Goal: Task Accomplishment & Management: Use online tool/utility

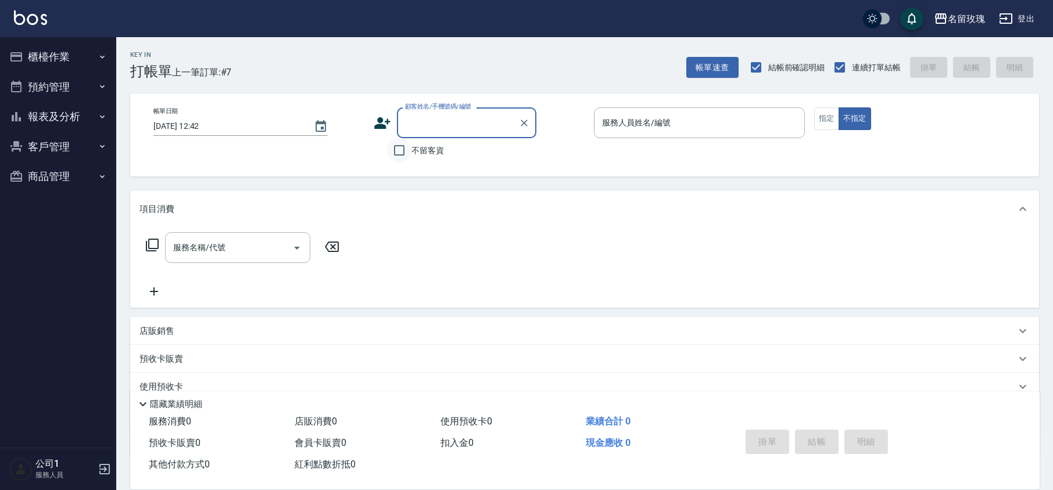
drag, startPoint x: 394, startPoint y: 142, endPoint x: 407, endPoint y: 152, distance: 15.8
click at [396, 145] on input "不留客資" at bounding box center [399, 150] width 24 height 24
checkbox input "true"
click at [654, 141] on p at bounding box center [699, 144] width 211 height 12
click at [640, 124] on input "服務人員姓名/編號" at bounding box center [699, 123] width 200 height 20
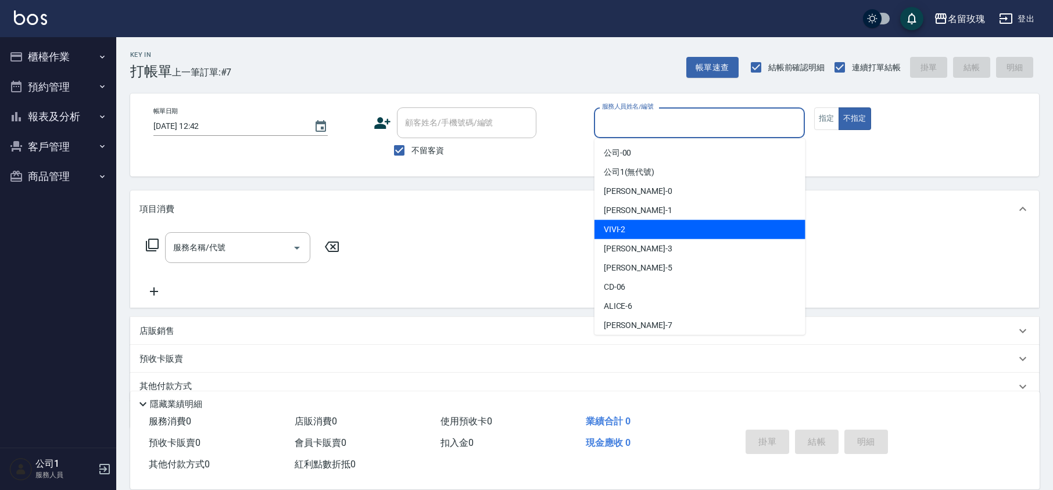
click at [663, 228] on div "VIVI -2" at bounding box center [699, 229] width 211 height 19
type input "VIVI-2"
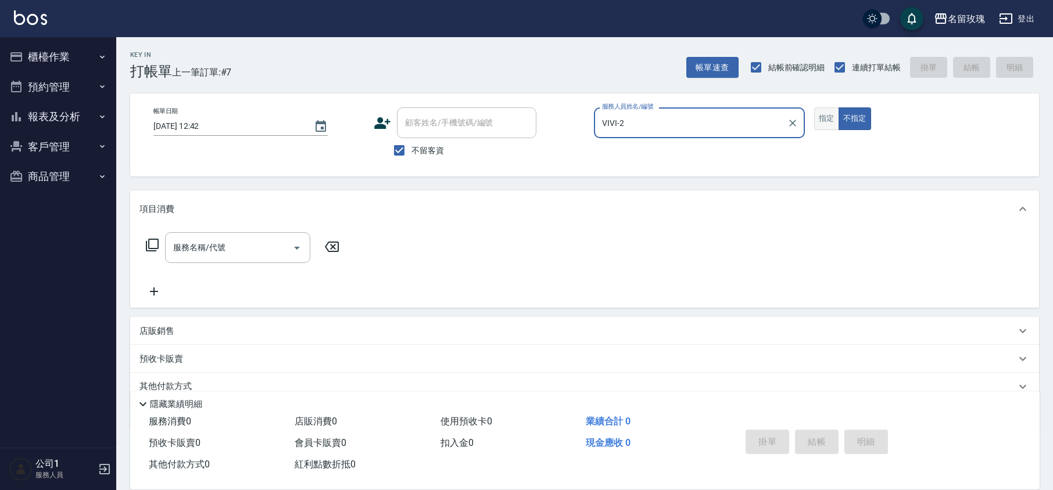
click at [826, 122] on button "指定" at bounding box center [826, 118] width 25 height 23
click at [134, 246] on div "服務名稱/代號 服務名稱/代號" at bounding box center [584, 268] width 908 height 80
click at [164, 242] on div "服務名稱/代號 服務名稱/代號" at bounding box center [242, 247] width 207 height 31
click at [152, 246] on icon at bounding box center [152, 245] width 14 height 14
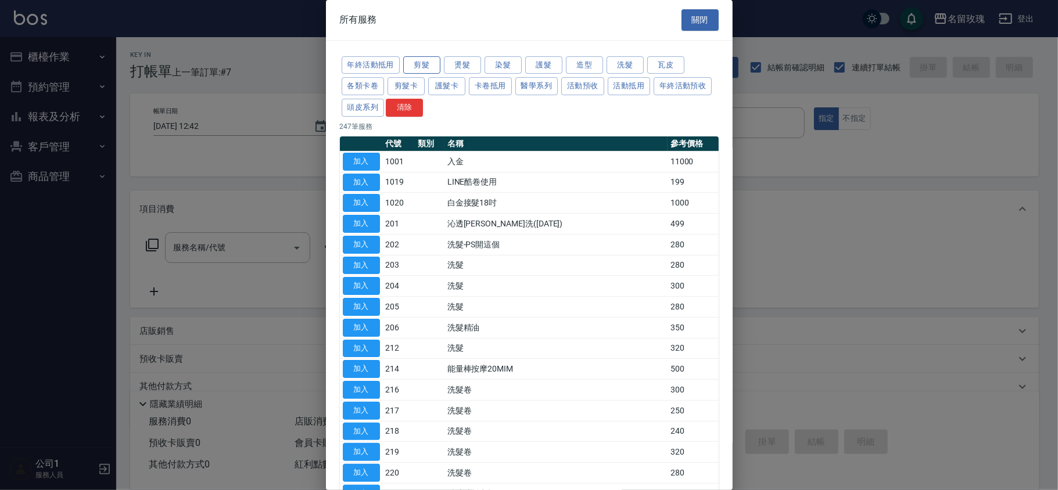
click at [412, 62] on button "剪髮" at bounding box center [421, 65] width 37 height 18
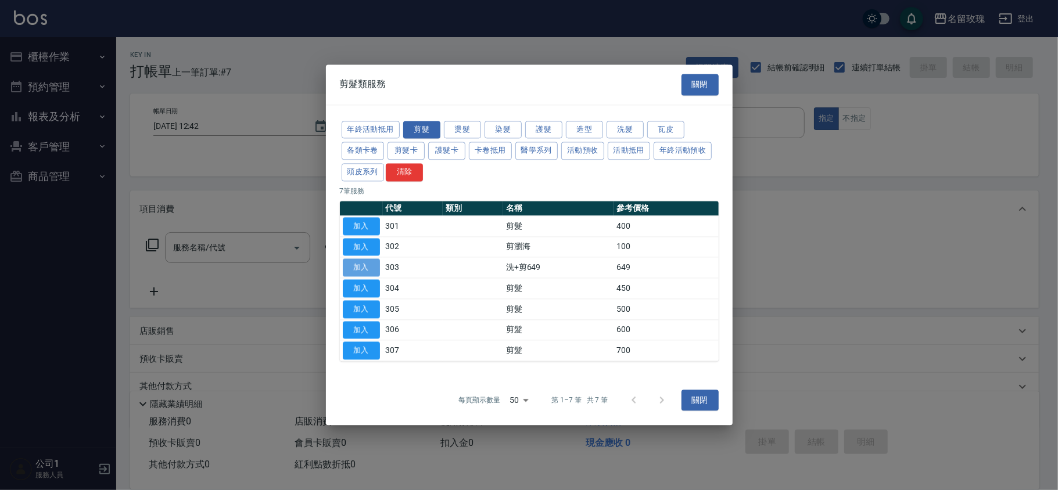
click at [370, 263] on button "加入" at bounding box center [361, 268] width 37 height 18
type input "洗+剪649(303)"
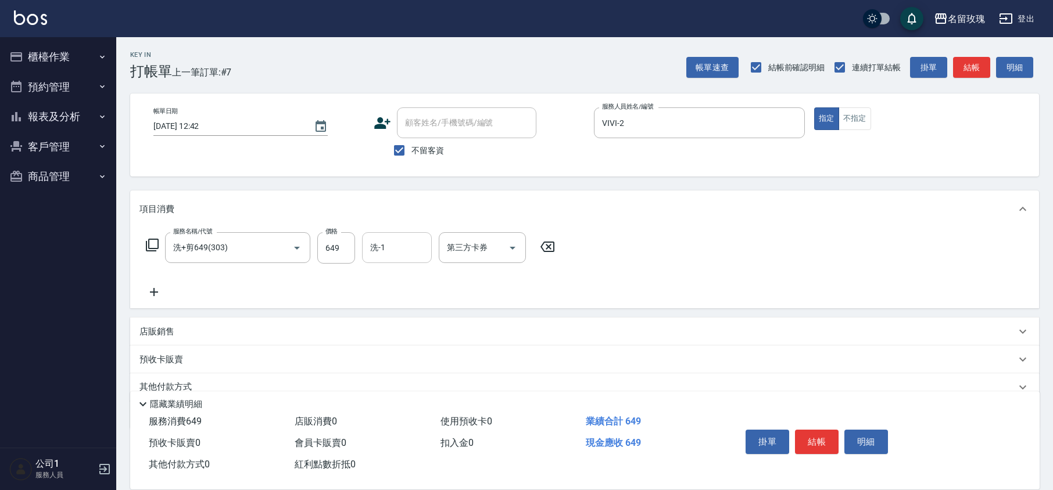
click at [382, 246] on div "洗-1 洗-1" at bounding box center [397, 247] width 70 height 31
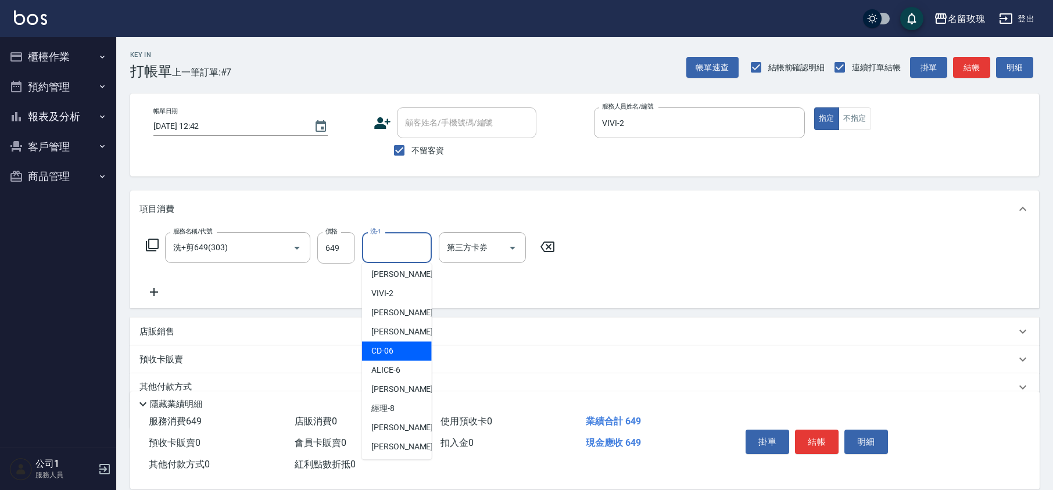
scroll to position [228, 0]
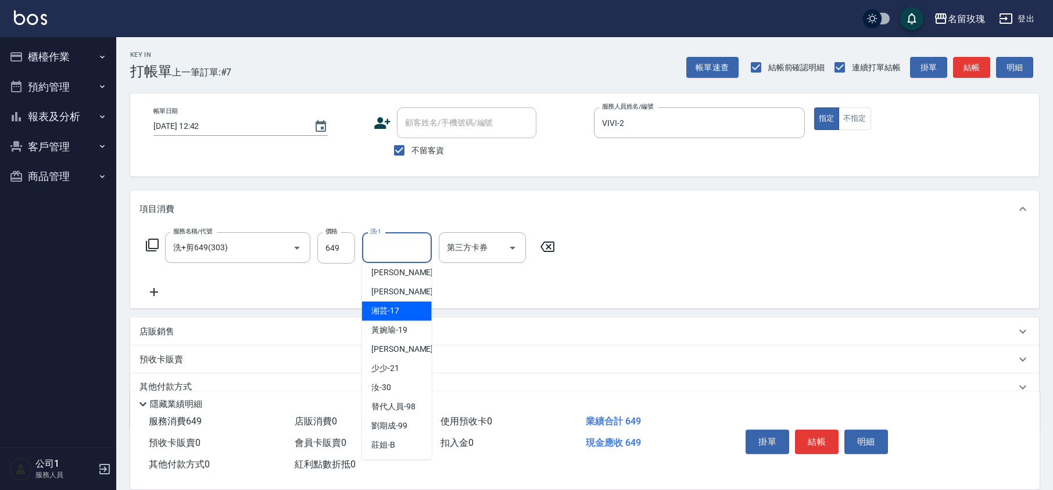
click at [397, 314] on span "湘芸 -17" at bounding box center [385, 311] width 28 height 12
type input "湘芸-17"
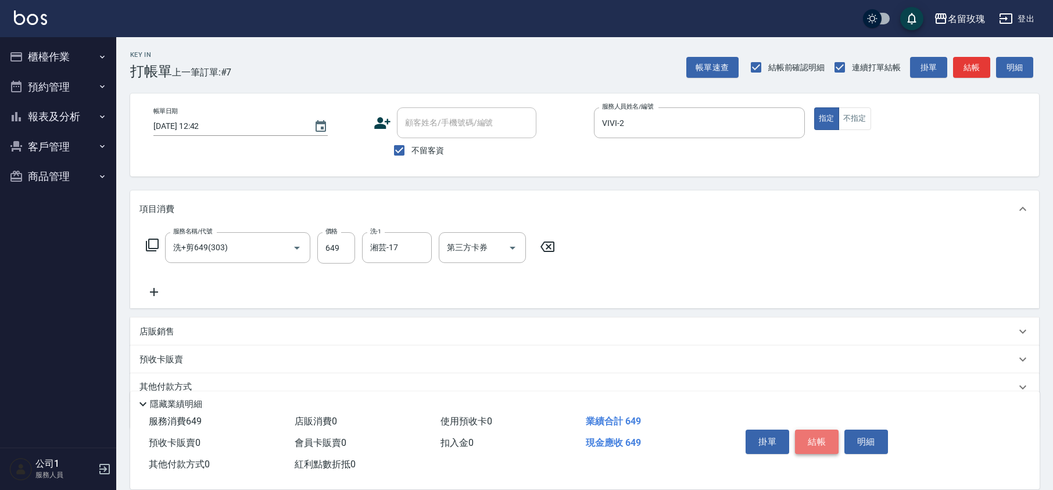
click at [828, 449] on button "結帳" at bounding box center [817, 442] width 44 height 24
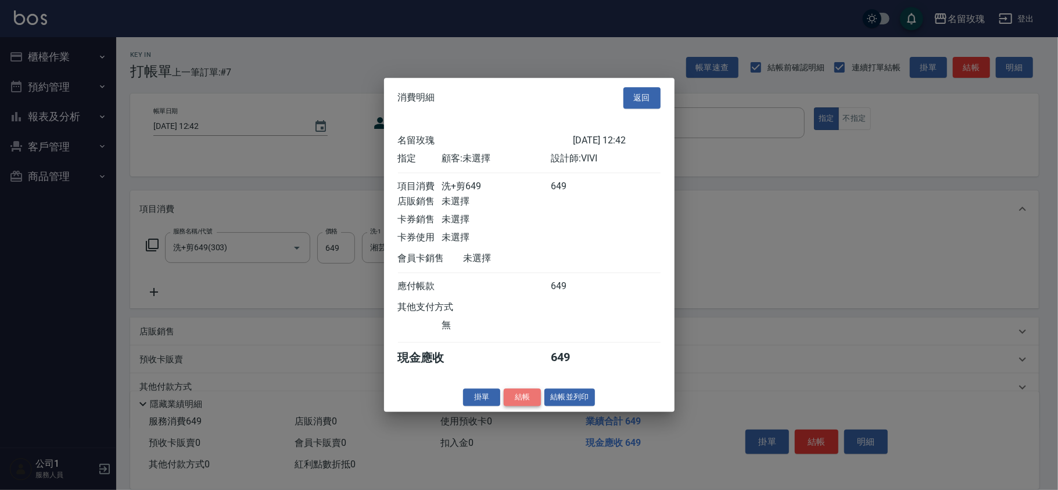
click at [532, 407] on button "結帳" at bounding box center [522, 398] width 37 height 18
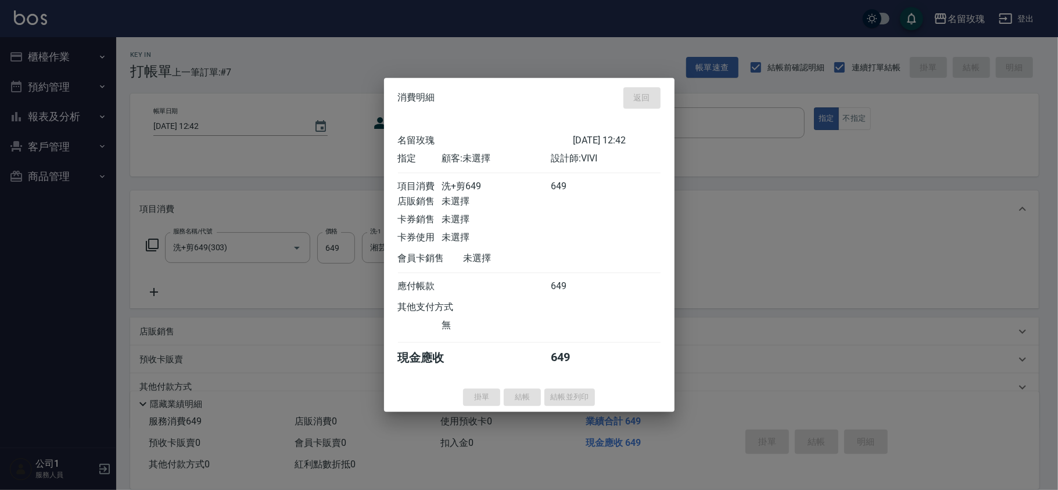
type input "[DATE] 12:46"
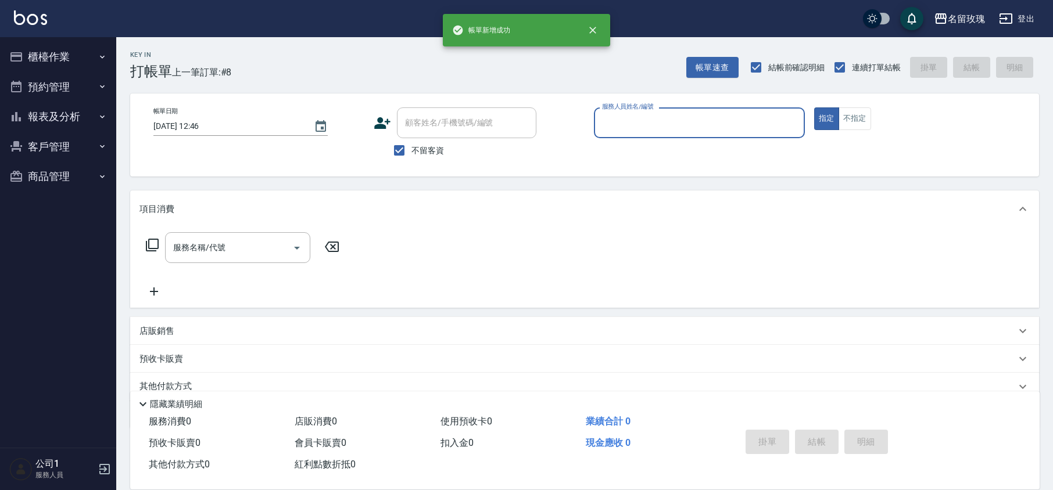
click at [82, 56] on button "櫃檯作業" at bounding box center [58, 57] width 107 height 30
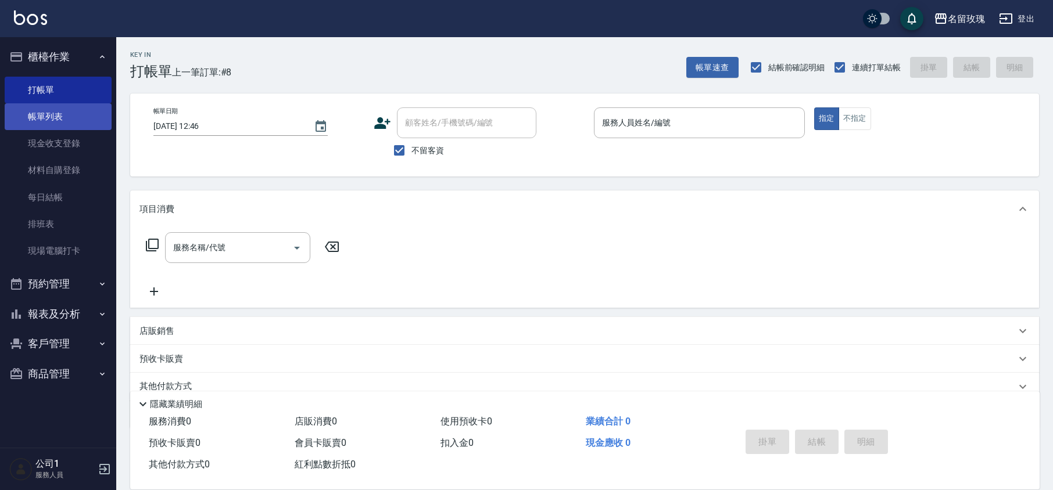
click at [72, 118] on link "帳單列表" at bounding box center [58, 116] width 107 height 27
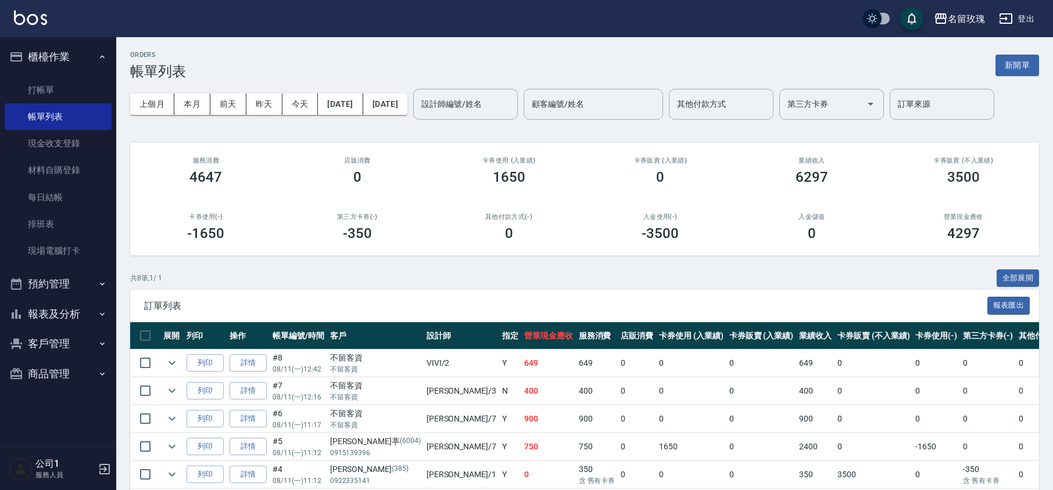
click at [504, 107] on input "設計師編號/姓名" at bounding box center [465, 104] width 94 height 20
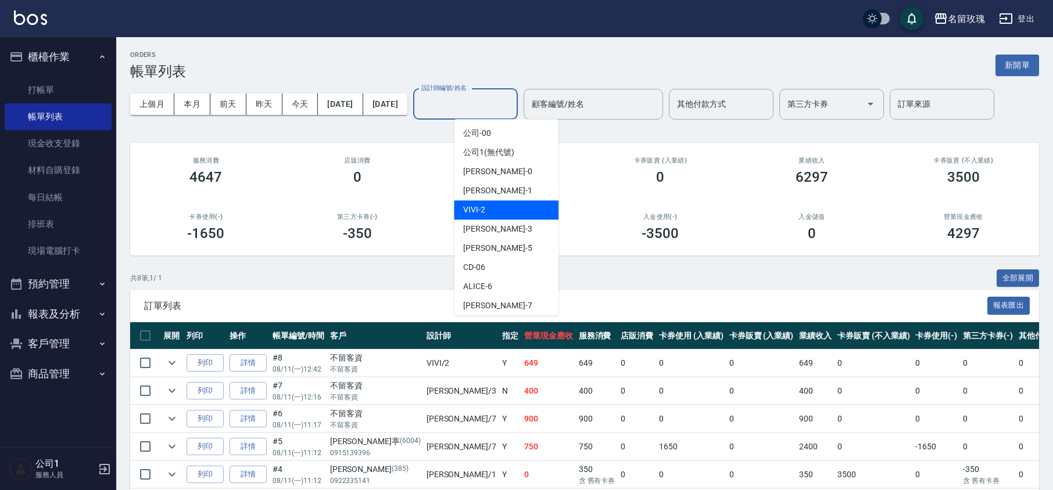
click at [505, 203] on div "VIVI -2" at bounding box center [506, 209] width 105 height 19
type input "VIVI-2"
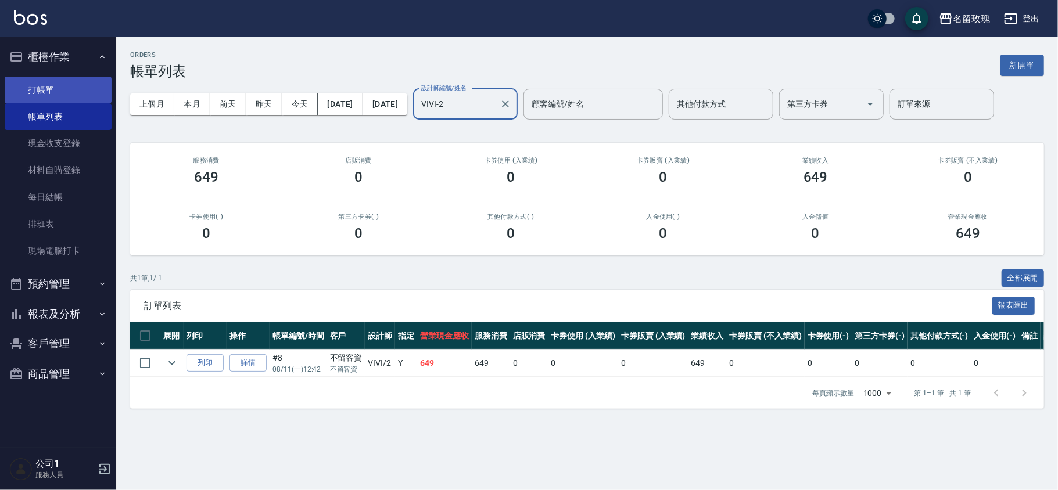
click at [33, 100] on link "打帳單" at bounding box center [58, 90] width 107 height 27
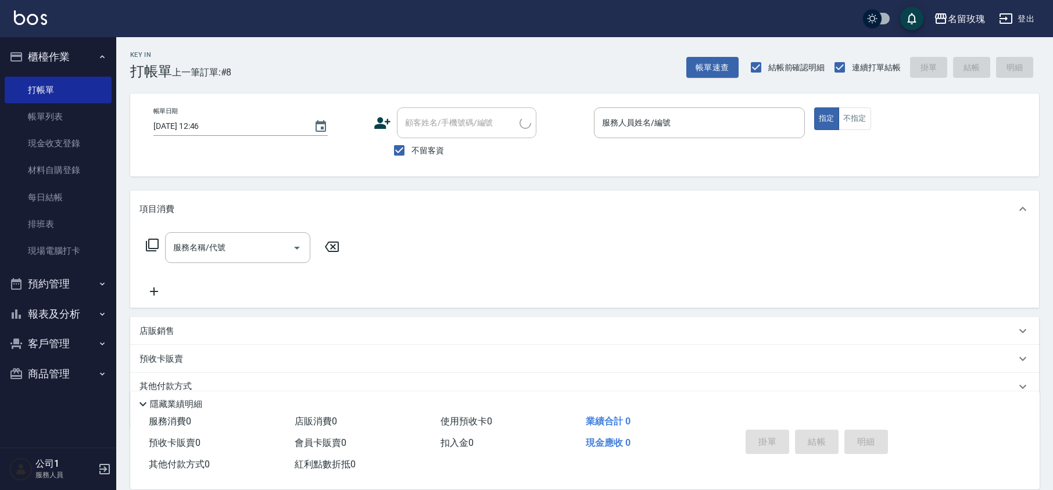
click at [437, 154] on span "不留客資" at bounding box center [427, 151] width 33 height 12
click at [411, 154] on input "不留客資" at bounding box center [399, 150] width 24 height 24
checkbox input "false"
click at [436, 132] on input "顧客姓名/手機號碼/編號" at bounding box center [458, 123] width 112 height 20
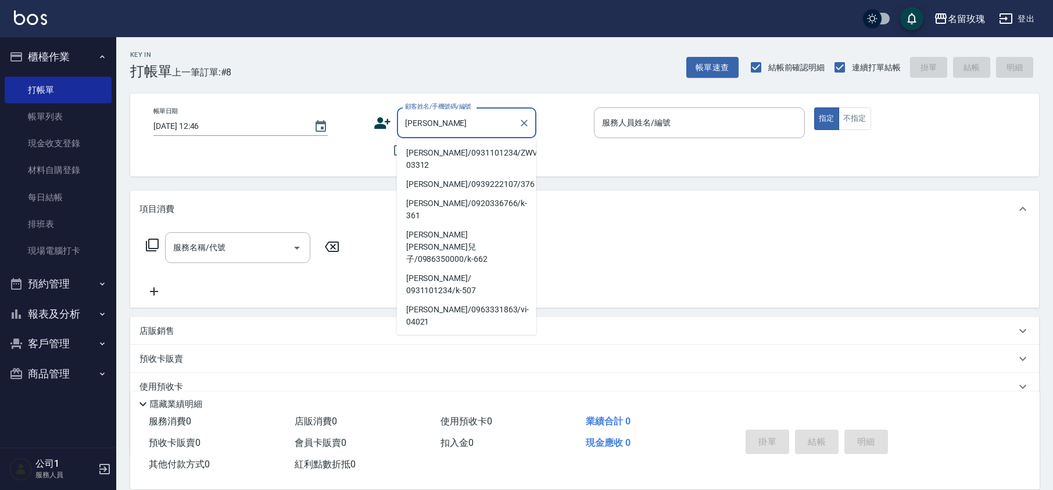
click at [434, 155] on li "[PERSON_NAME]/0931101234/ZWVI-03312" at bounding box center [466, 158] width 139 height 31
type input "[PERSON_NAME]/0931101234/ZWVI-03312"
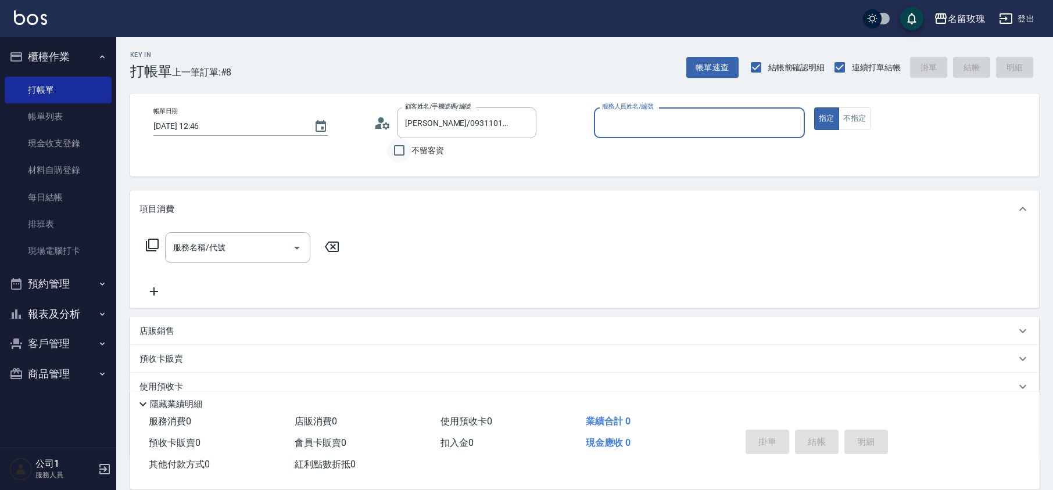
type input "VIVI-2"
click at [386, 124] on icon at bounding box center [385, 125] width 7 height 7
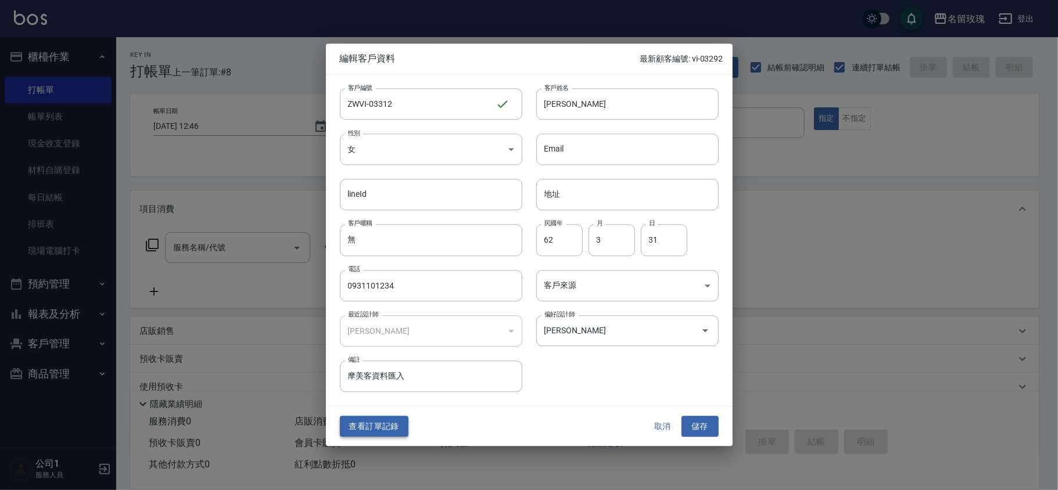
click at [374, 421] on button "查看訂單記錄" at bounding box center [374, 426] width 69 height 21
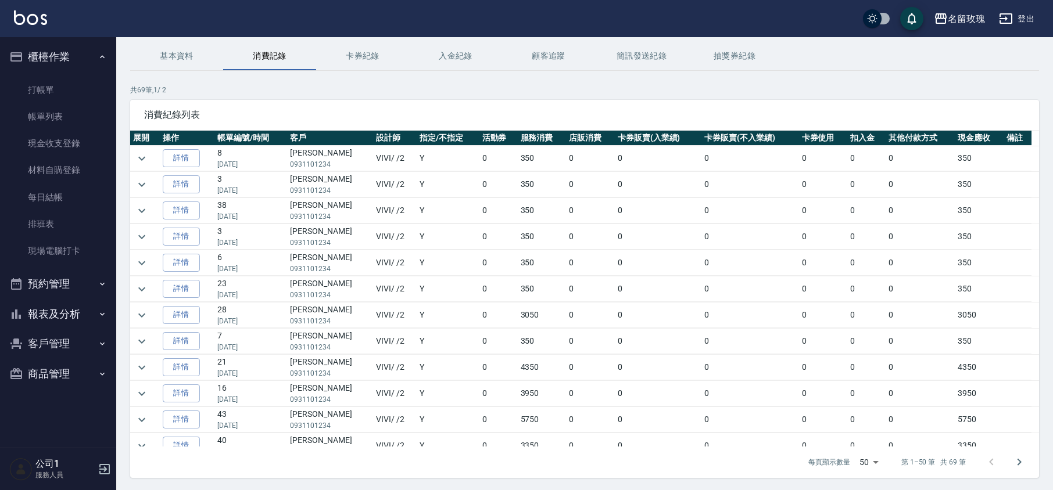
scroll to position [79, 0]
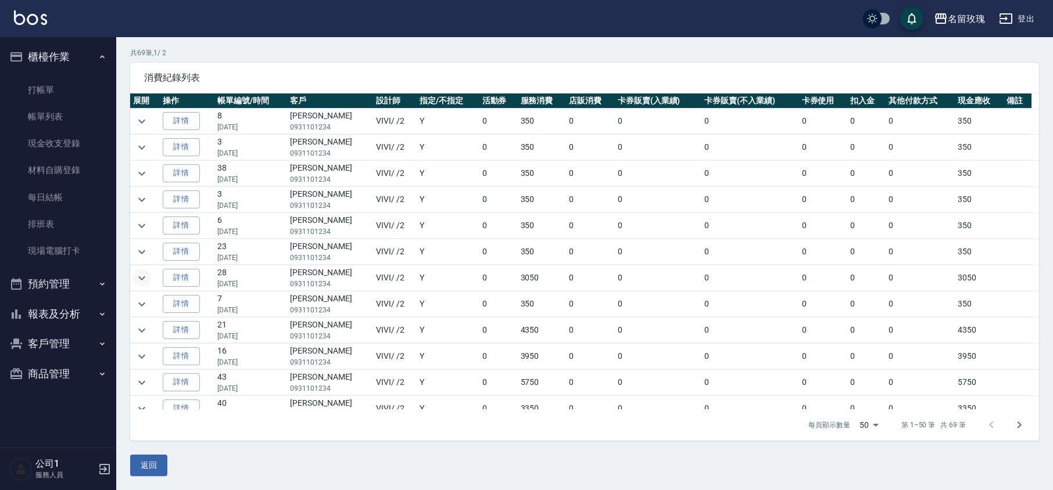
click at [148, 283] on icon "expand row" at bounding box center [142, 278] width 14 height 14
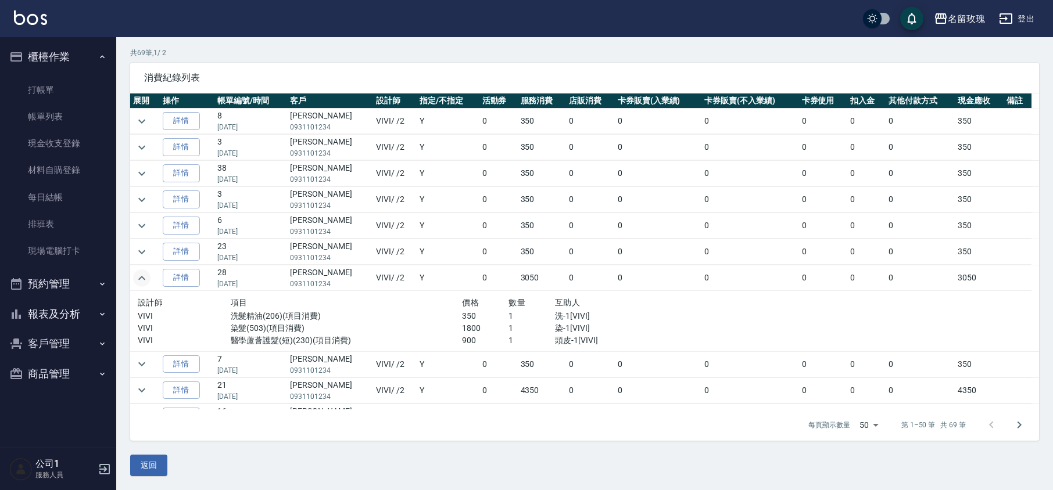
click at [147, 285] on icon "expand row" at bounding box center [142, 278] width 14 height 14
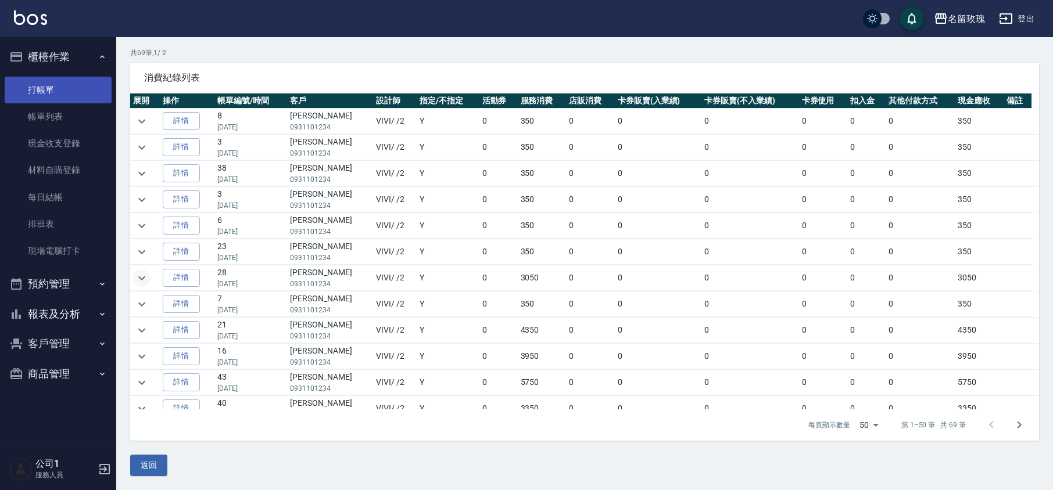
click at [53, 80] on link "打帳單" at bounding box center [58, 90] width 107 height 27
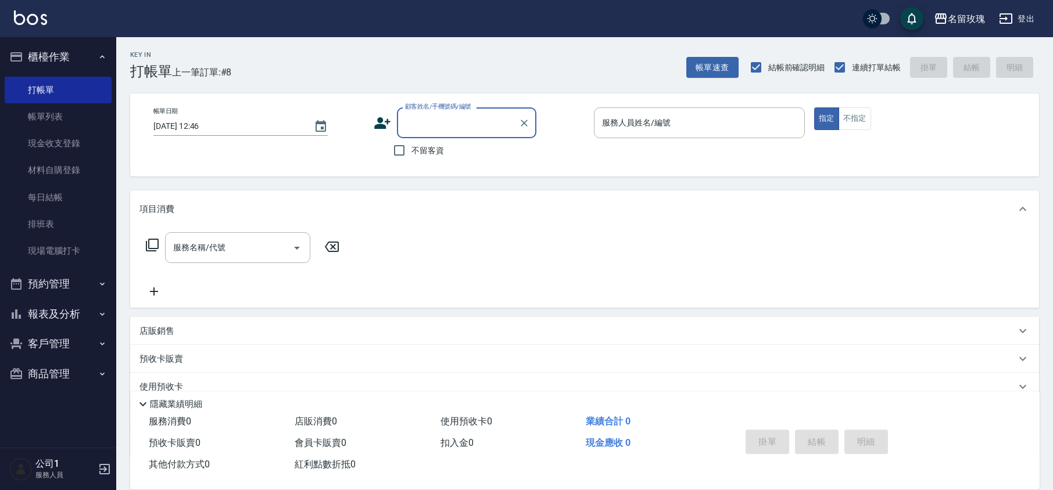
click at [421, 147] on span "不留客資" at bounding box center [427, 151] width 33 height 12
click at [411, 147] on input "不留客資" at bounding box center [399, 150] width 24 height 24
click at [421, 147] on span "不留客資" at bounding box center [427, 151] width 33 height 12
click at [411, 147] on input "不留客資" at bounding box center [399, 150] width 24 height 24
checkbox input "false"
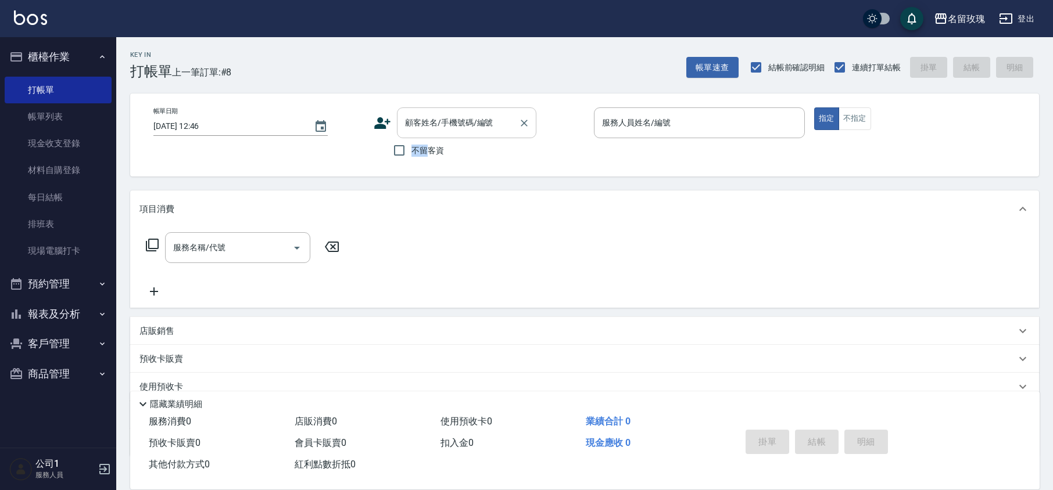
click at [430, 109] on div "顧客姓名/手機號碼/編號" at bounding box center [466, 122] width 139 height 31
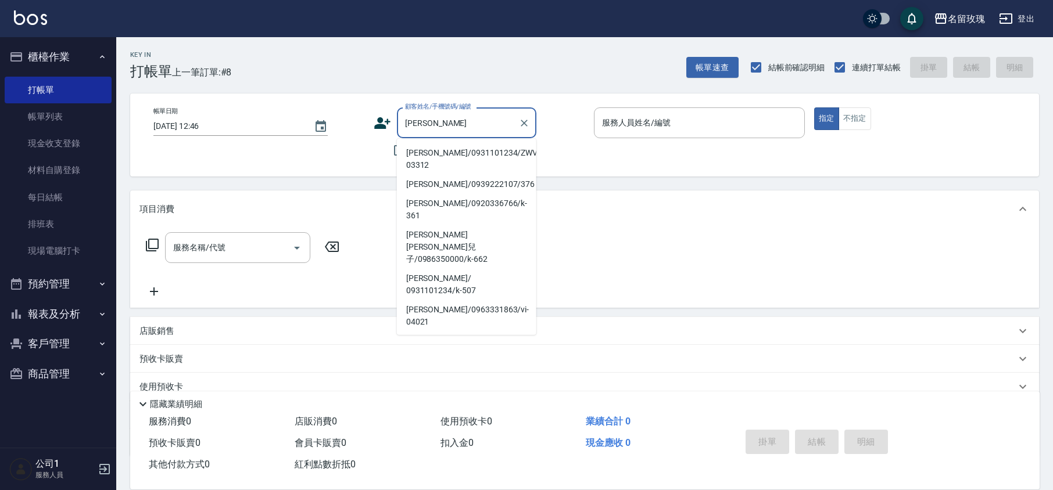
click at [443, 160] on li "[PERSON_NAME]/0931101234/ZWVI-03312" at bounding box center [466, 158] width 139 height 31
type input "[PERSON_NAME]/0931101234/ZWVI-03312"
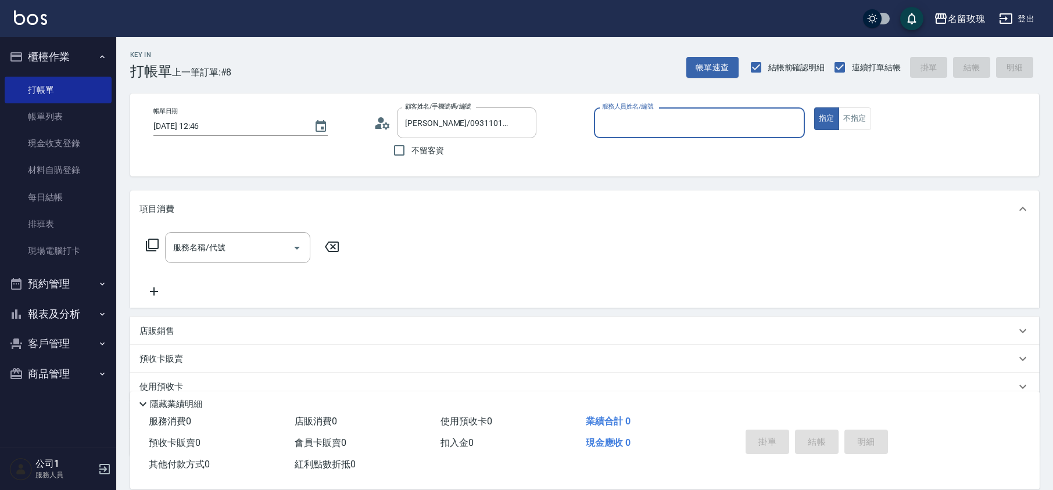
type input "VIVI-2"
click at [665, 130] on input "VIVI-2" at bounding box center [690, 123] width 183 height 20
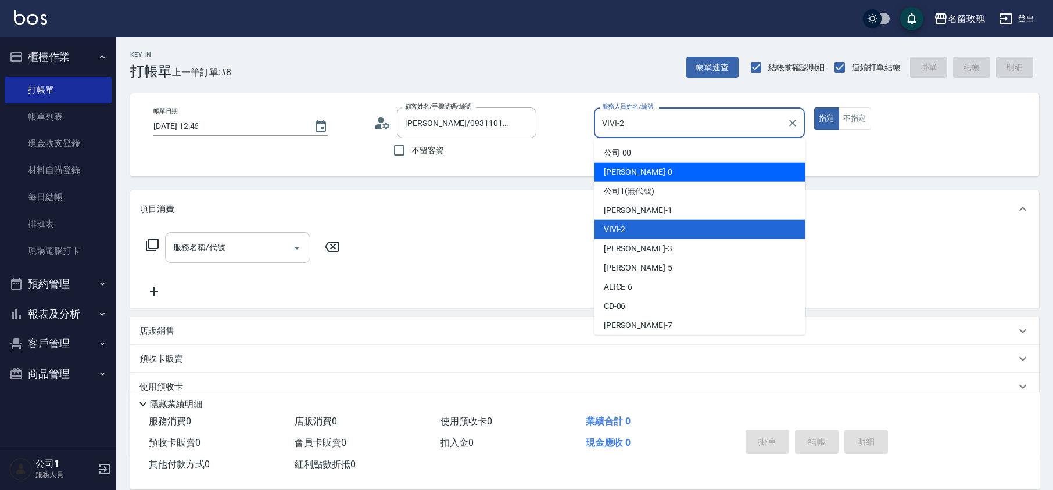
click at [196, 260] on div "服務名稱/代號" at bounding box center [237, 247] width 145 height 31
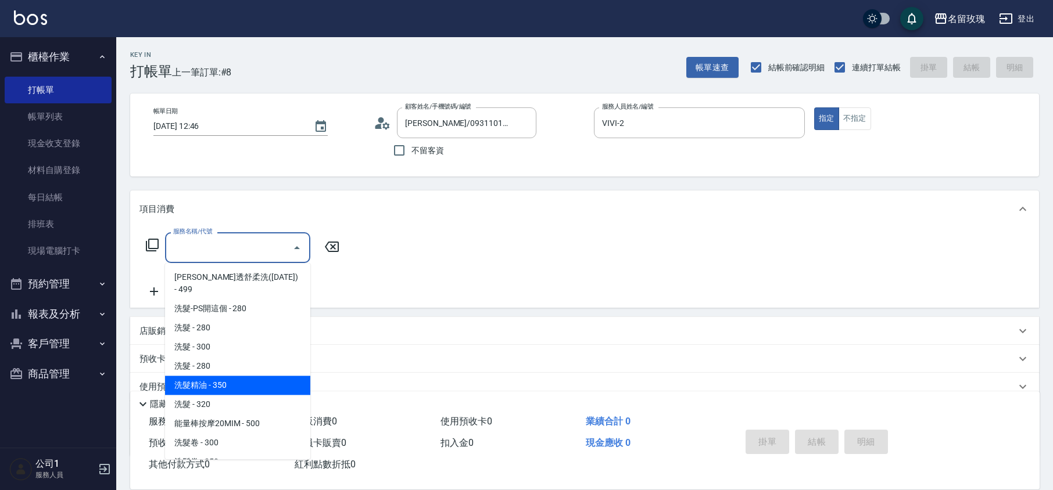
click at [224, 376] on span "洗髮精油 - 350" at bounding box center [237, 385] width 145 height 19
type input "洗髮精油(206)"
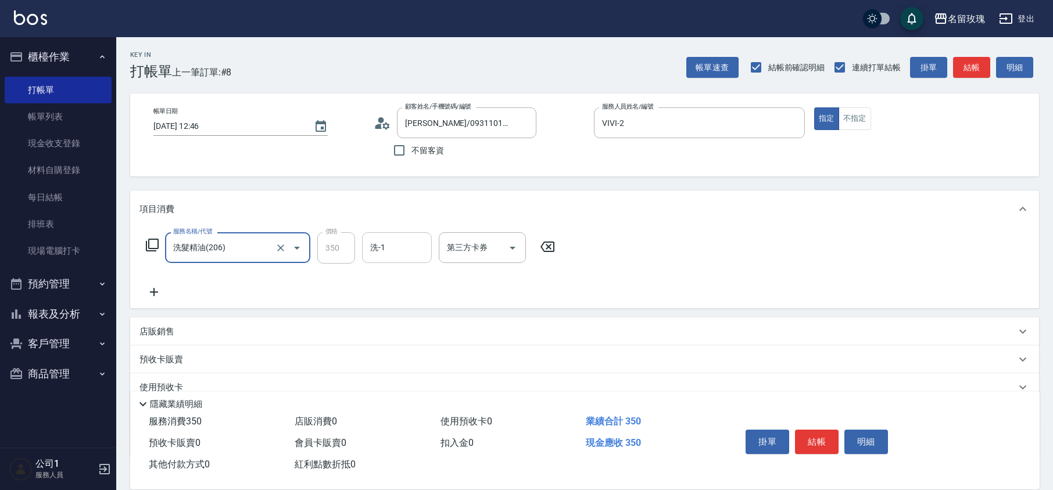
click at [368, 259] on div "洗-1" at bounding box center [397, 247] width 70 height 31
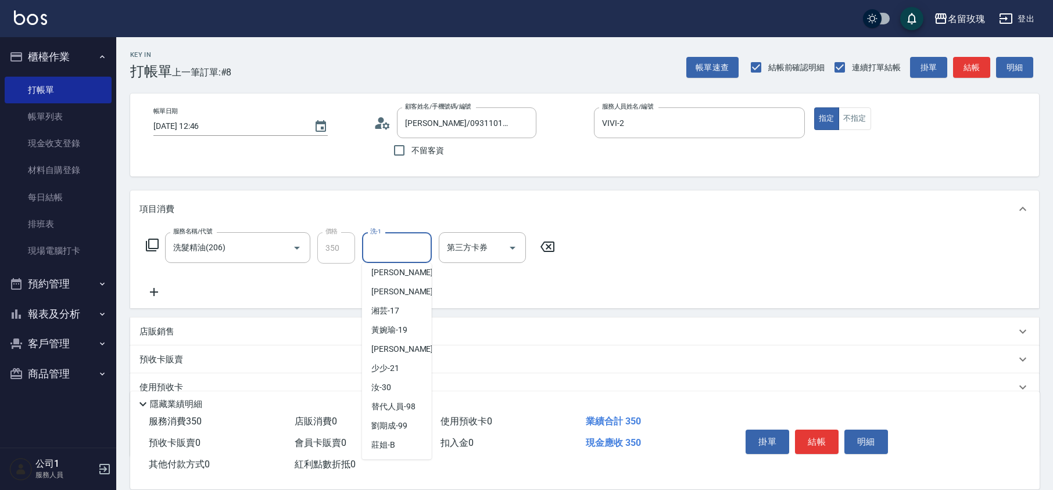
scroll to position [228, 0]
click at [394, 312] on span "湘芸 -17" at bounding box center [385, 311] width 28 height 12
type input "湘芸-17"
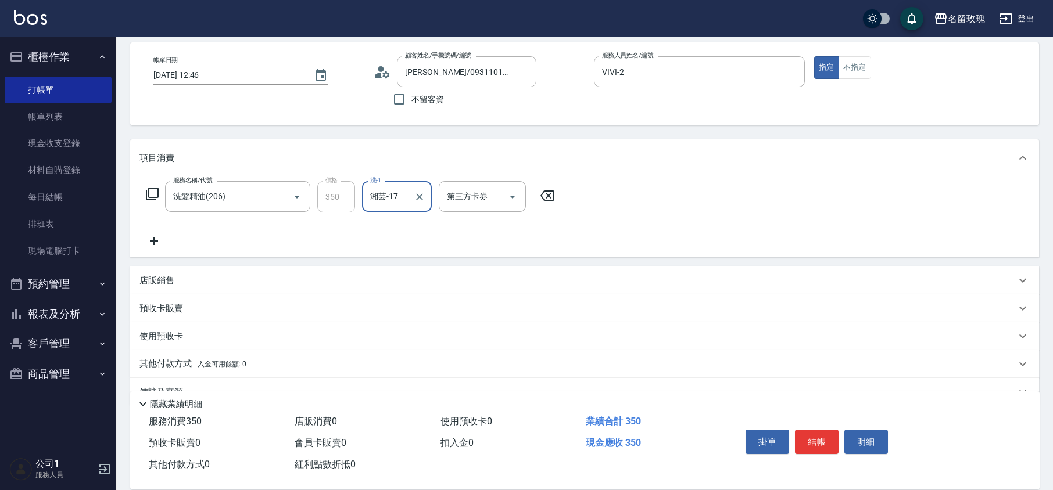
scroll to position [76, 0]
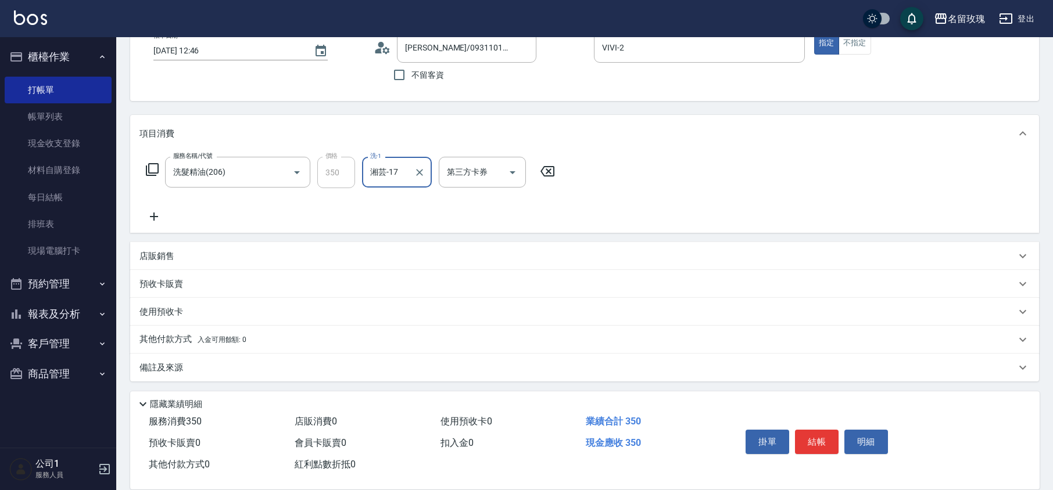
click at [155, 173] on icon at bounding box center [152, 169] width 13 height 13
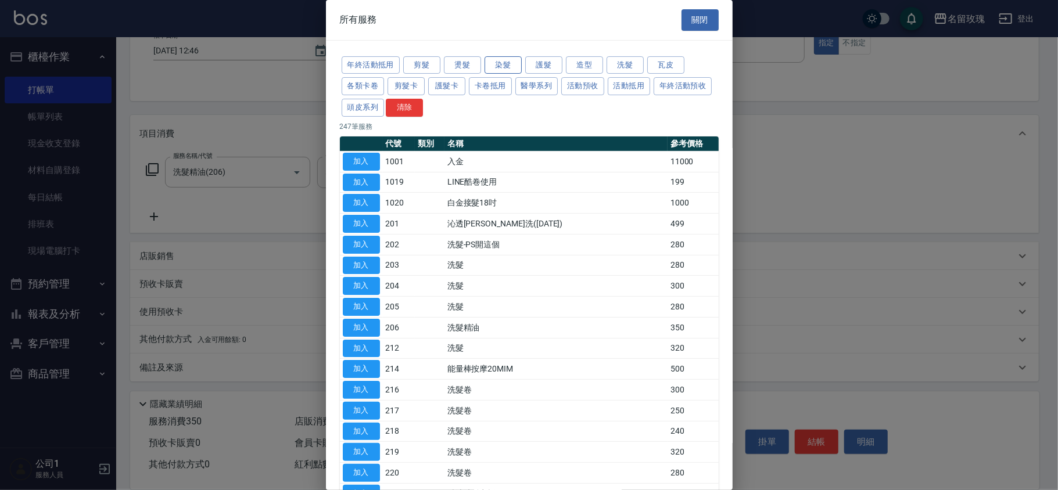
click at [502, 66] on button "染髮" at bounding box center [502, 65] width 37 height 18
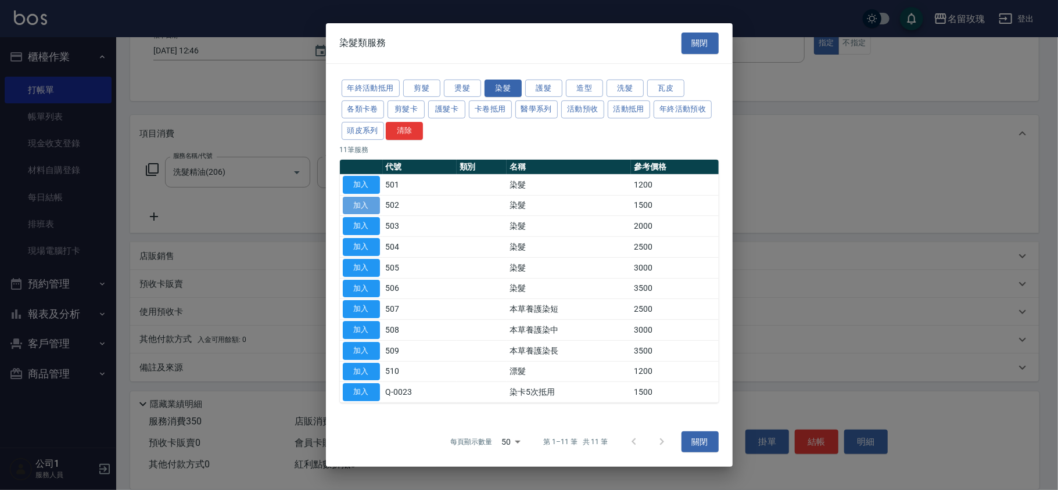
click at [360, 208] on button "加入" at bounding box center [361, 205] width 37 height 18
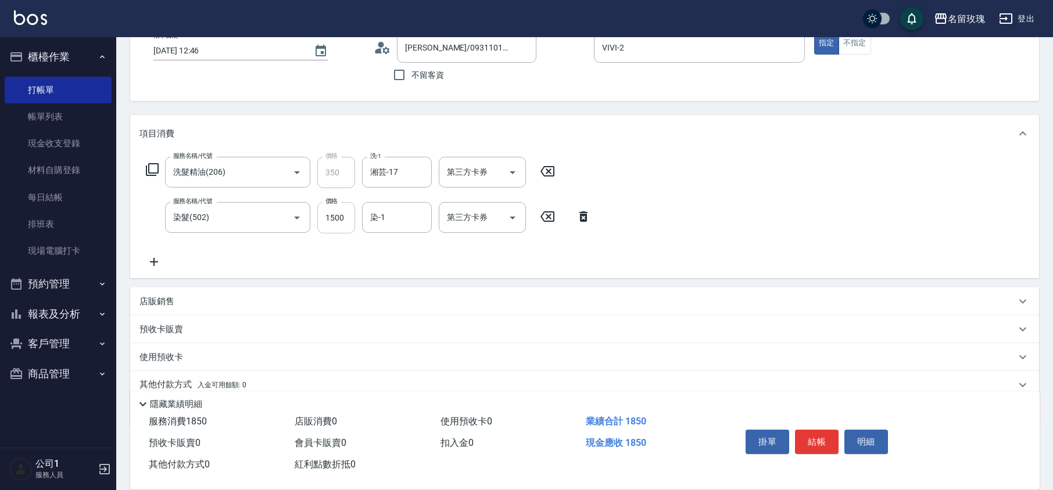
click at [324, 217] on input "1500" at bounding box center [336, 217] width 38 height 31
click at [333, 217] on input "1500" at bounding box center [336, 217] width 38 height 31
type input "1800"
click at [398, 217] on input "染-1" at bounding box center [396, 217] width 59 height 20
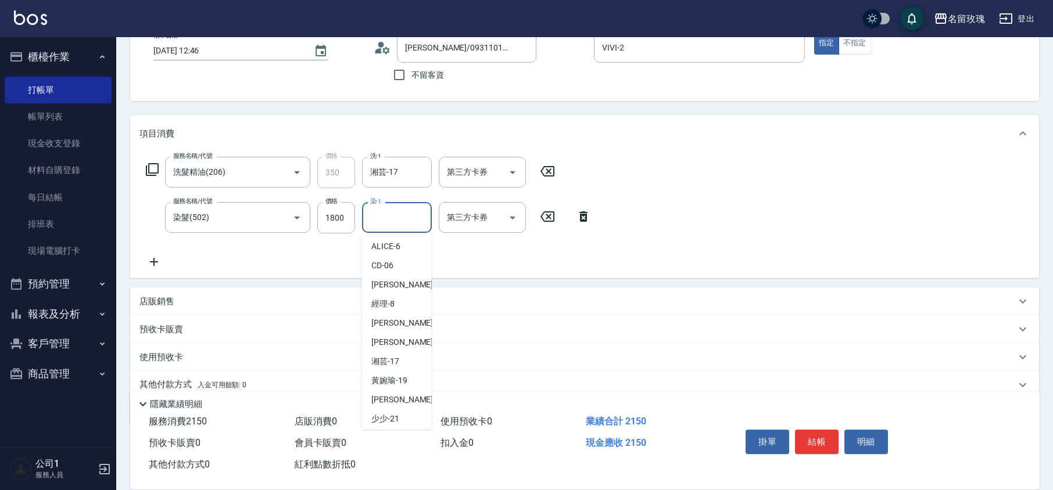
scroll to position [228, 0]
click at [401, 276] on div "湘芸 -17" at bounding box center [397, 281] width 70 height 19
type input "湘芸-17"
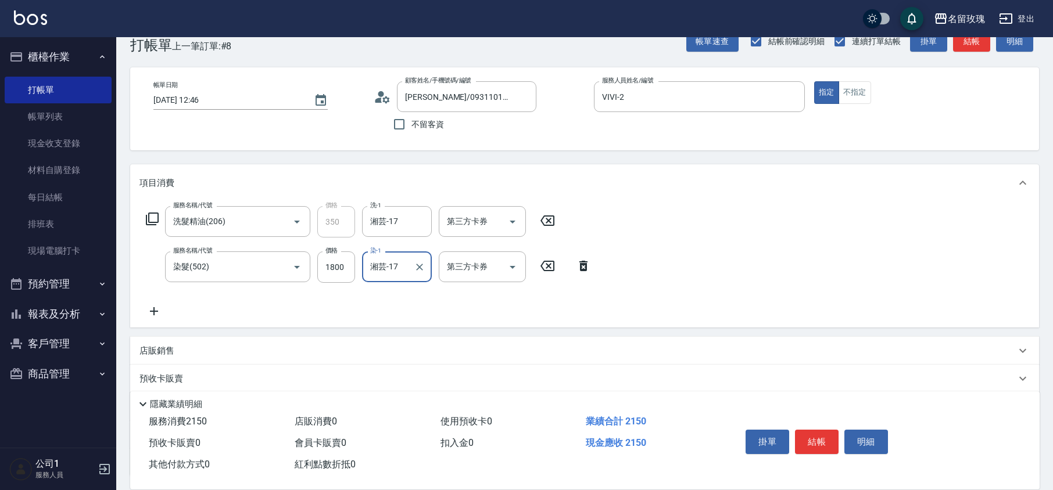
scroll to position [0, 0]
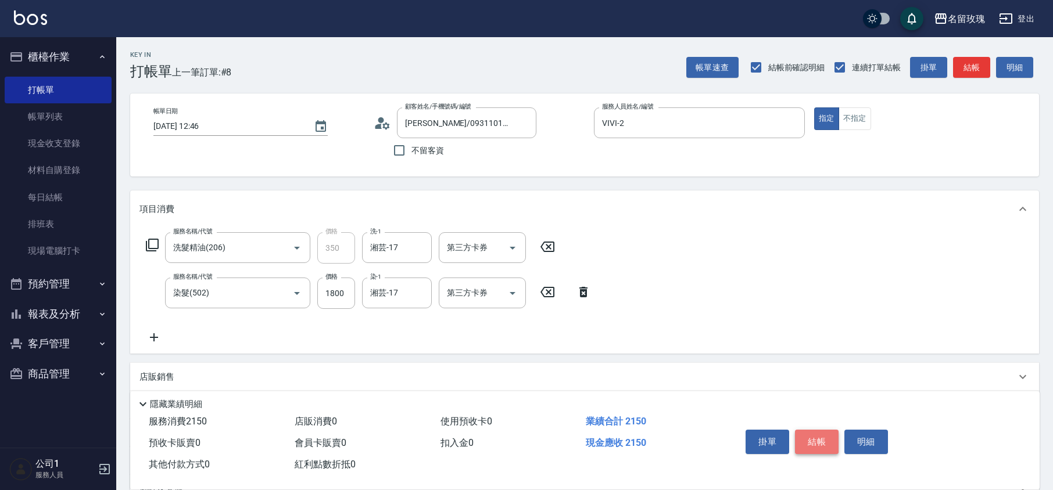
click at [818, 441] on button "結帳" at bounding box center [817, 442] width 44 height 24
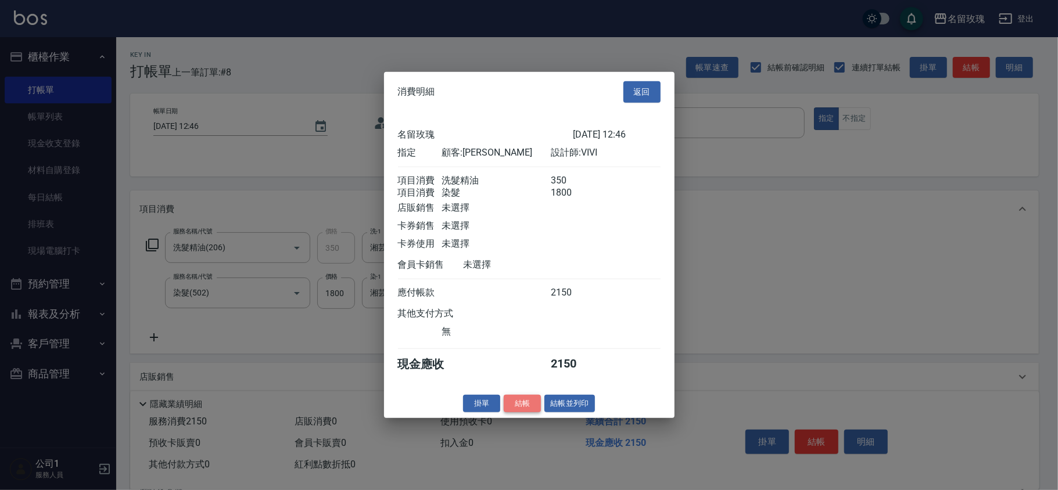
click at [524, 407] on button "結帳" at bounding box center [522, 403] width 37 height 18
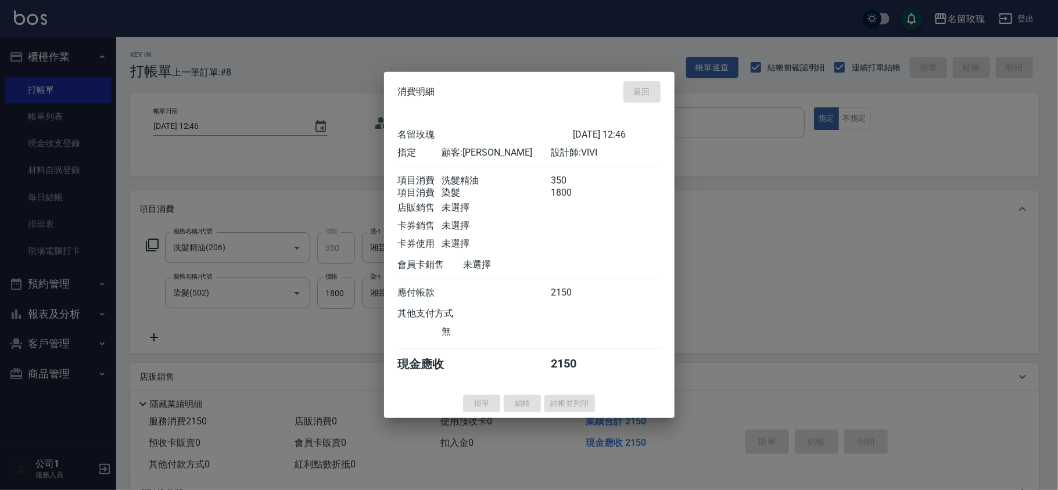
type input "[DATE] 12:47"
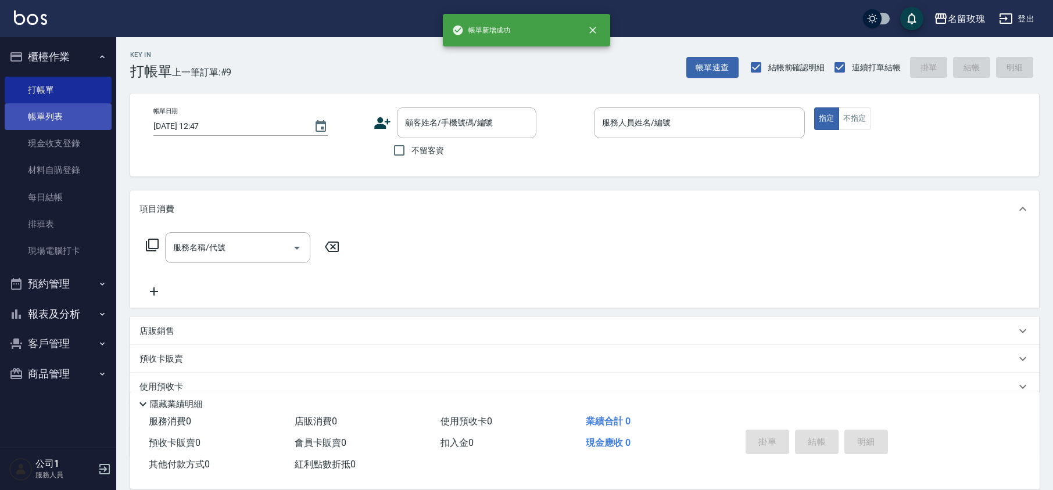
click at [63, 115] on link "帳單列表" at bounding box center [58, 116] width 107 height 27
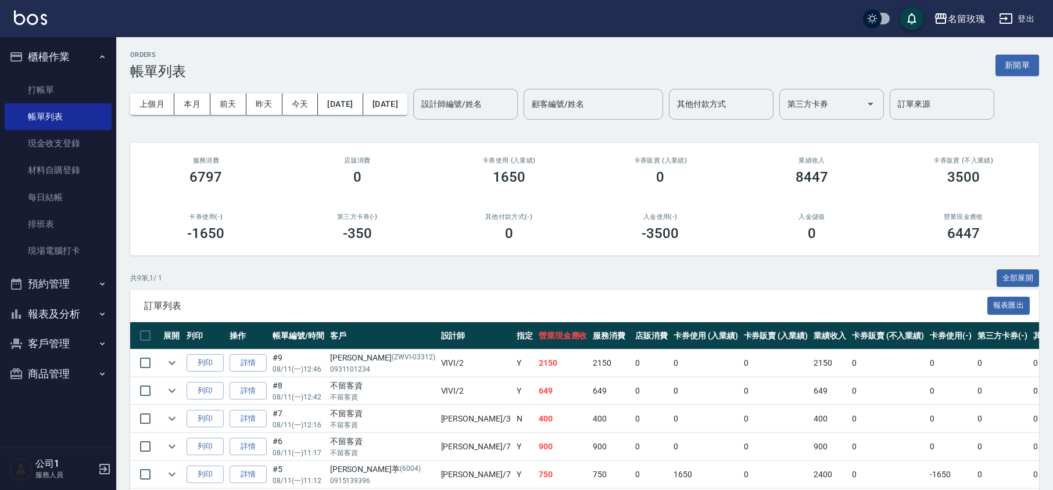
click at [65, 308] on button "報表及分析" at bounding box center [58, 314] width 107 height 30
click at [44, 390] on link "互助日報表" at bounding box center [58, 400] width 107 height 27
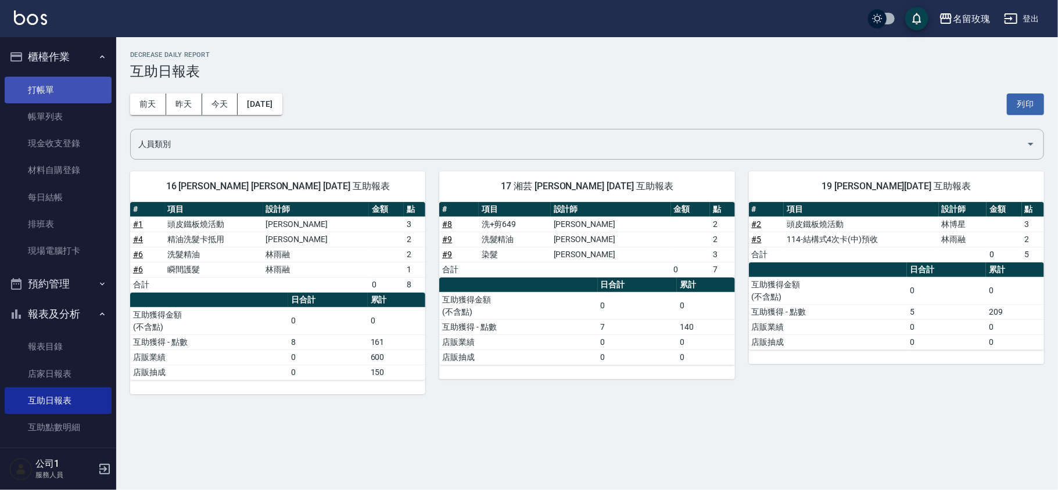
click at [34, 85] on link "打帳單" at bounding box center [58, 90] width 107 height 27
